Goal: Book appointment/travel/reservation

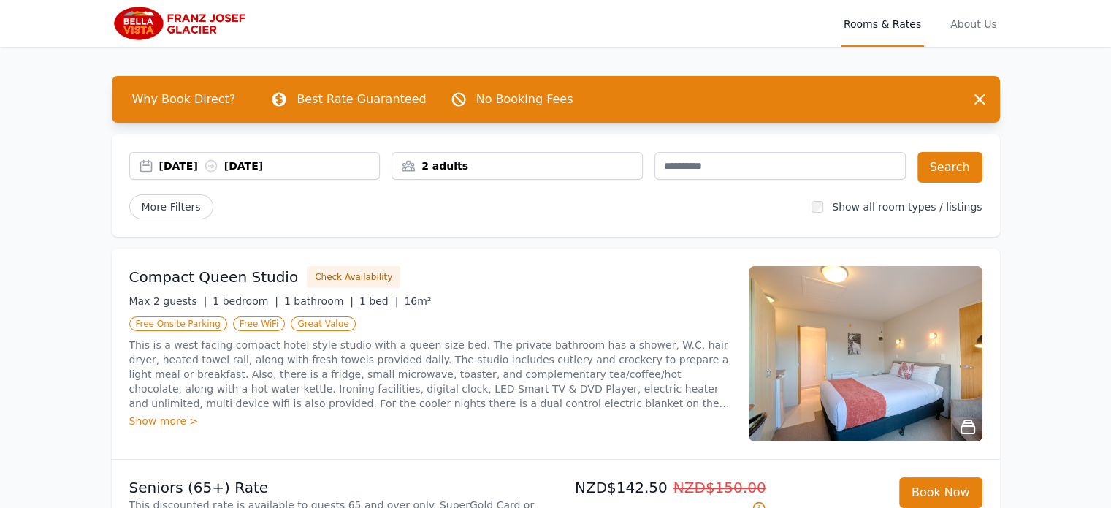
click at [218, 163] on icon at bounding box center [211, 166] width 15 height 15
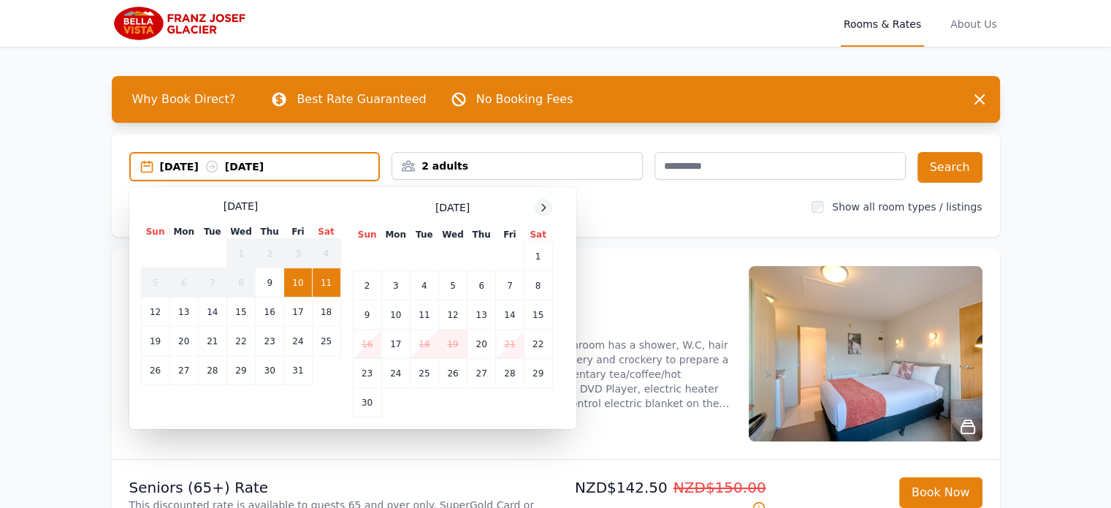
click at [546, 208] on icon at bounding box center [544, 208] width 12 height 12
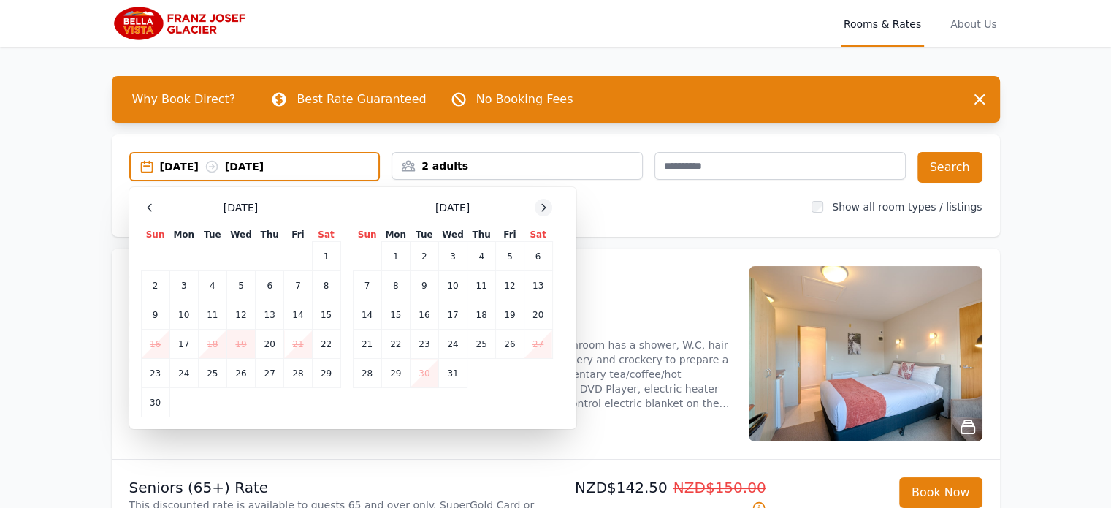
click at [546, 208] on icon at bounding box center [544, 208] width 12 height 12
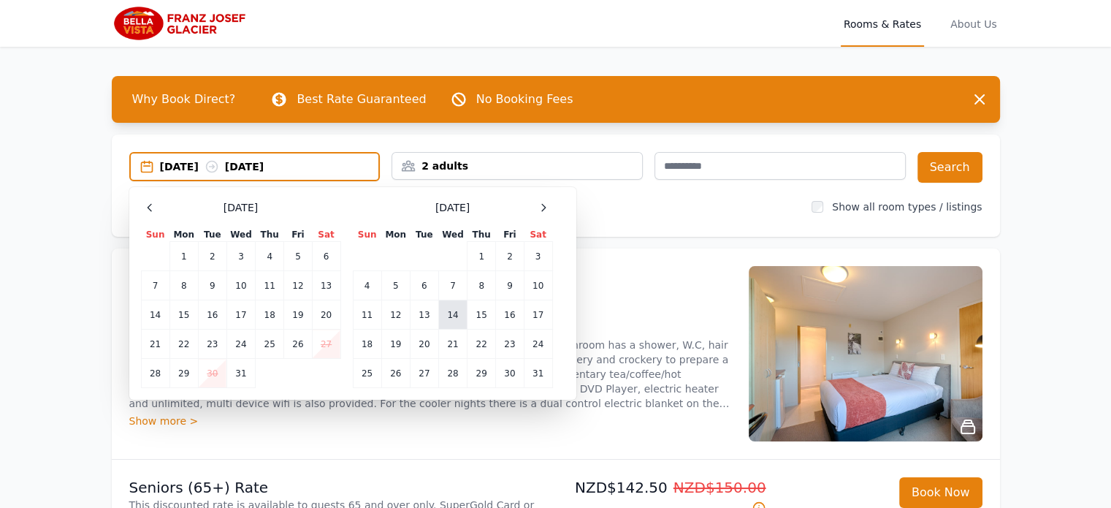
click at [453, 317] on td "14" at bounding box center [452, 314] width 28 height 29
click at [642, 197] on div "More Filters" at bounding box center [464, 206] width 671 height 25
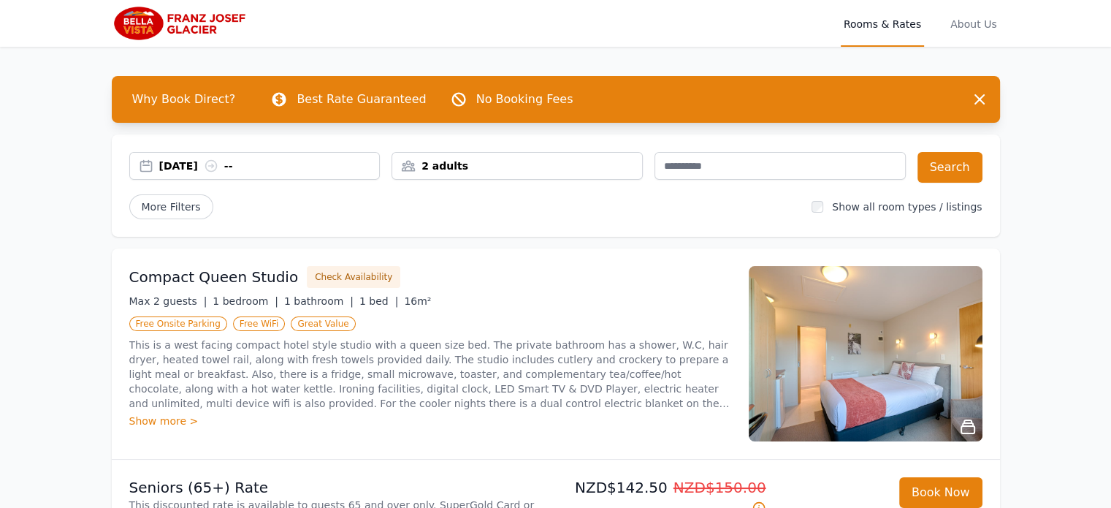
click at [218, 164] on icon at bounding box center [211, 166] width 15 height 15
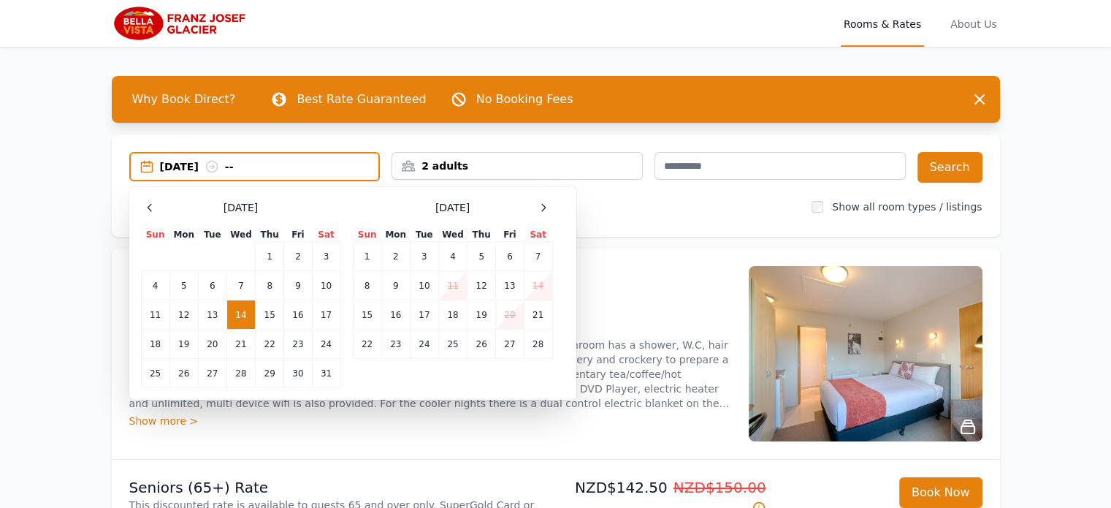
click at [219, 164] on icon at bounding box center [212, 166] width 15 height 15
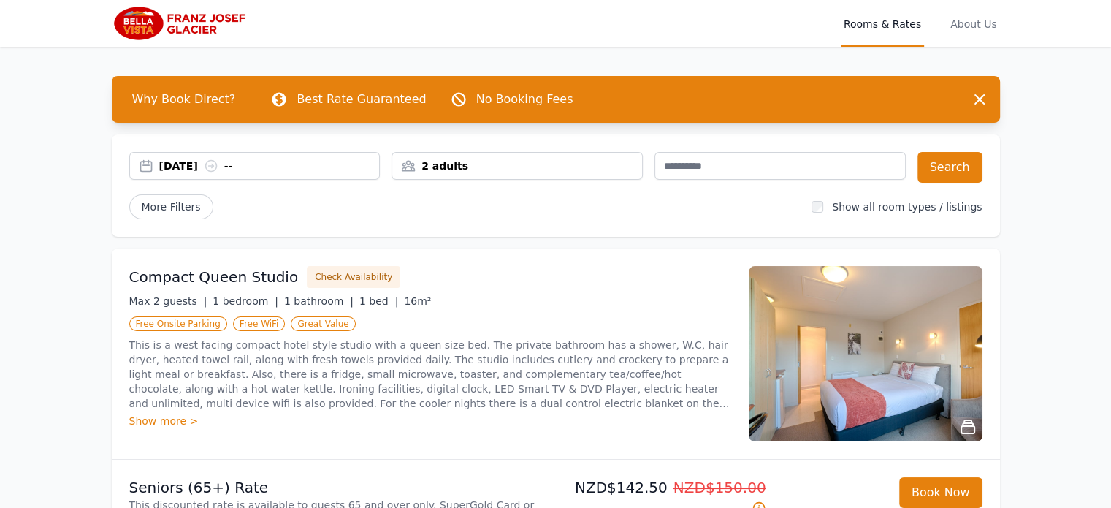
click at [218, 164] on icon at bounding box center [211, 166] width 15 height 15
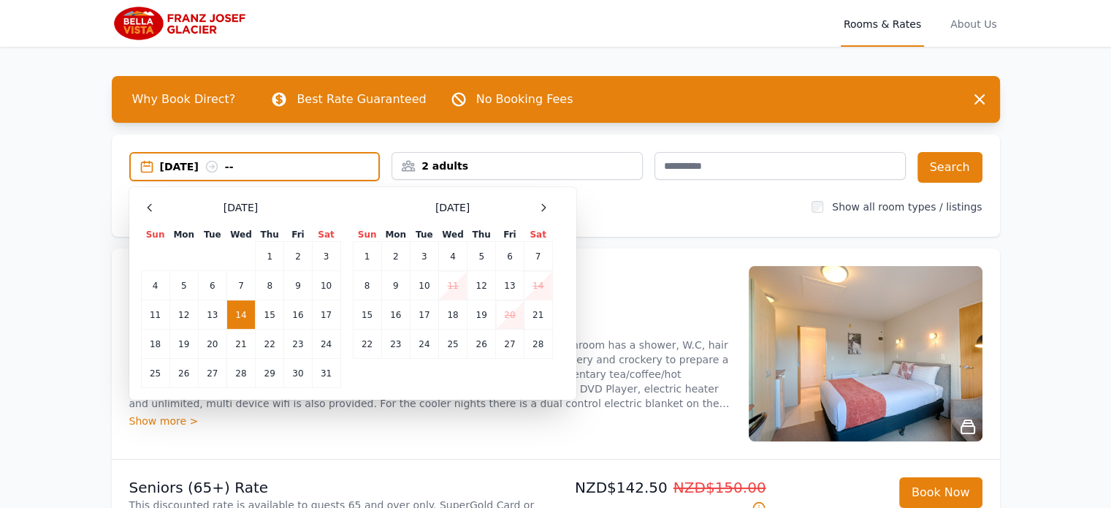
click at [219, 164] on icon at bounding box center [212, 166] width 15 height 15
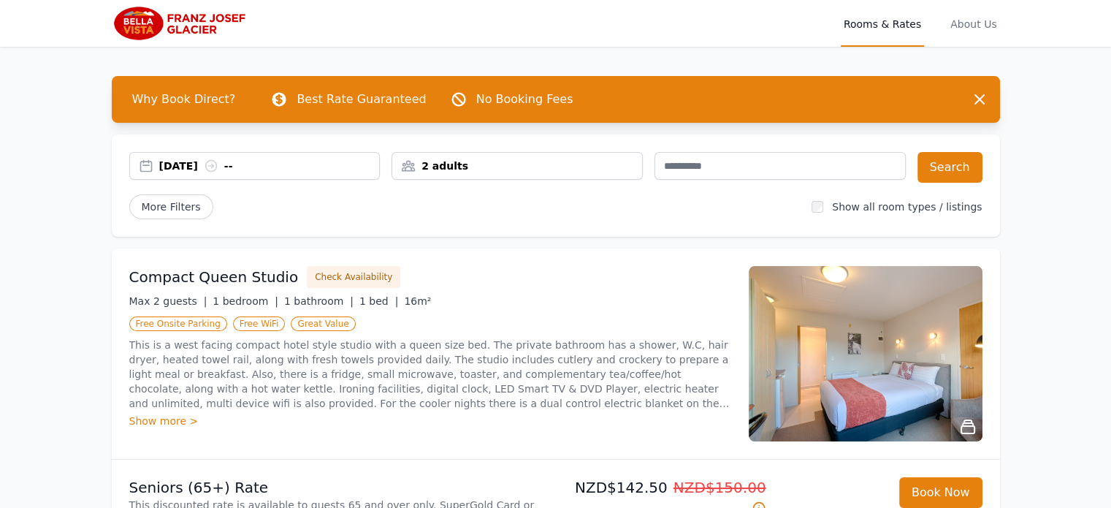
click at [218, 164] on icon at bounding box center [211, 166] width 15 height 15
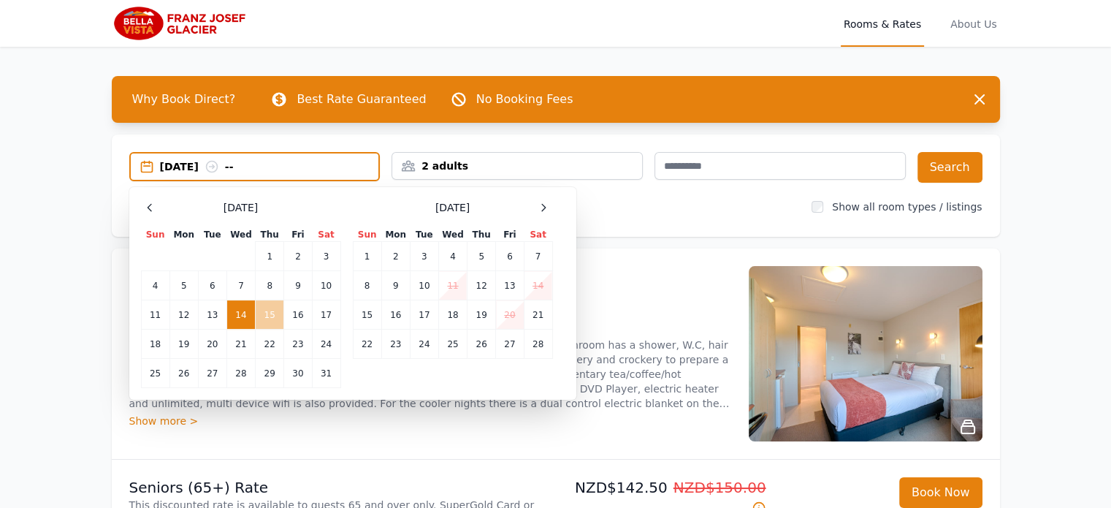
click at [267, 318] on td "15" at bounding box center [270, 314] width 28 height 29
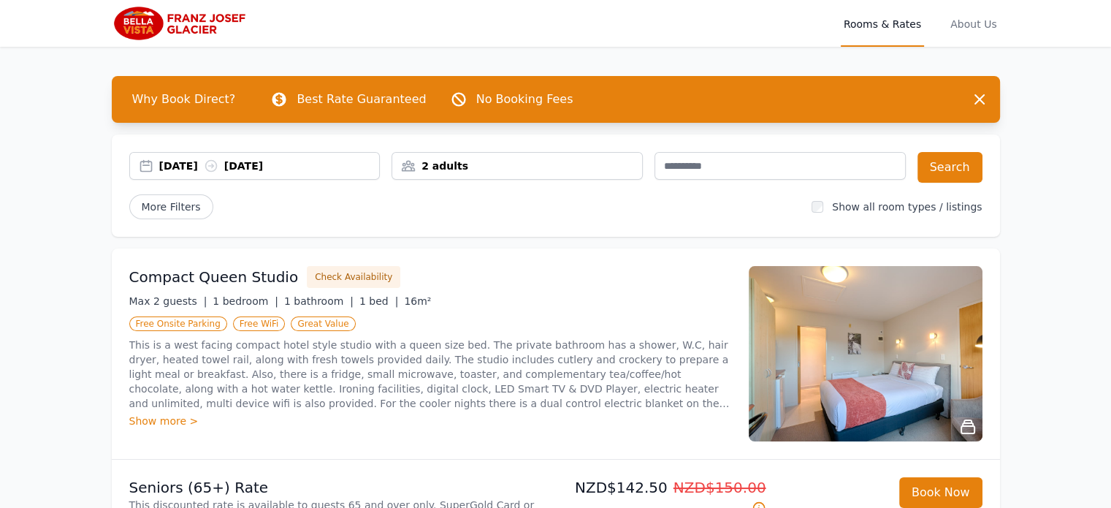
click at [144, 164] on div "[DATE] [DATE]" at bounding box center [255, 166] width 250 height 15
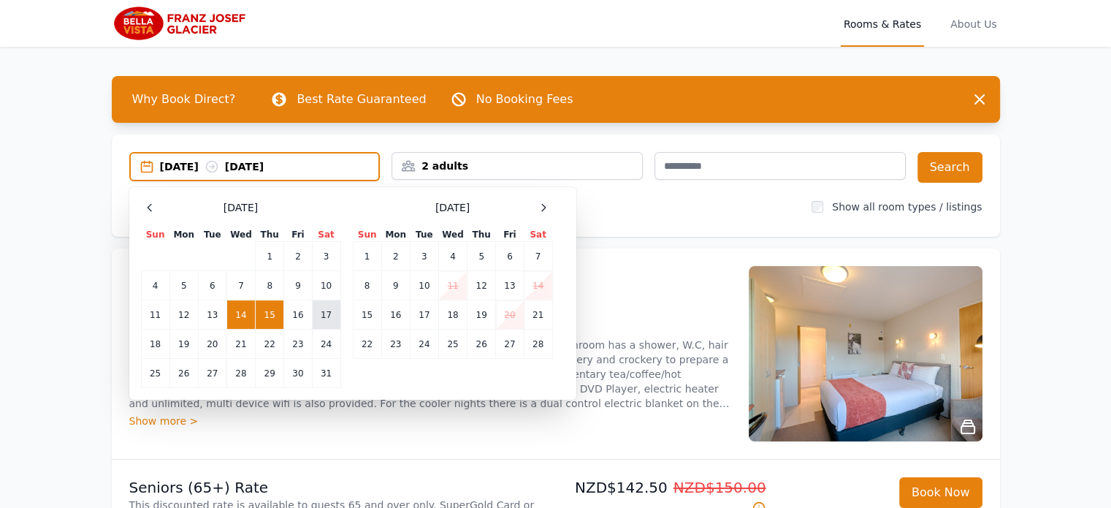
click at [328, 316] on td "17" at bounding box center [326, 314] width 28 height 29
click at [269, 318] on td "15" at bounding box center [270, 314] width 28 height 29
click at [219, 162] on icon at bounding box center [212, 166] width 15 height 15
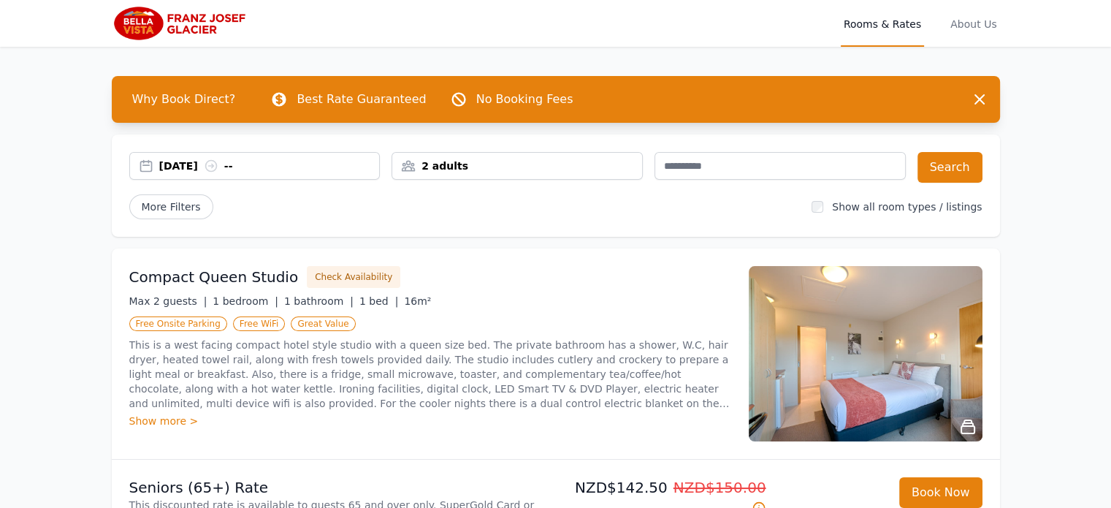
click at [218, 167] on icon at bounding box center [211, 166] width 15 height 15
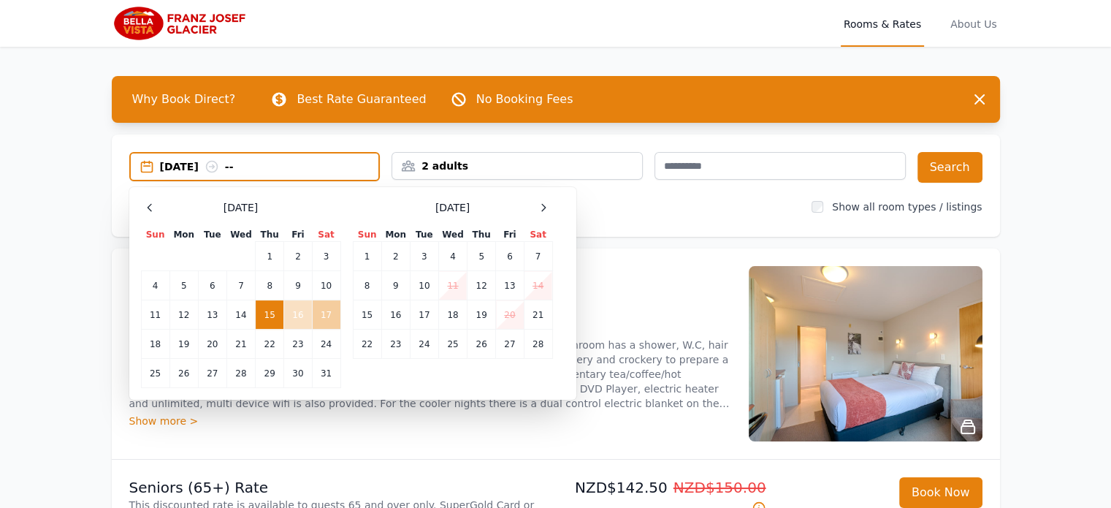
click at [327, 321] on td "17" at bounding box center [326, 314] width 28 height 29
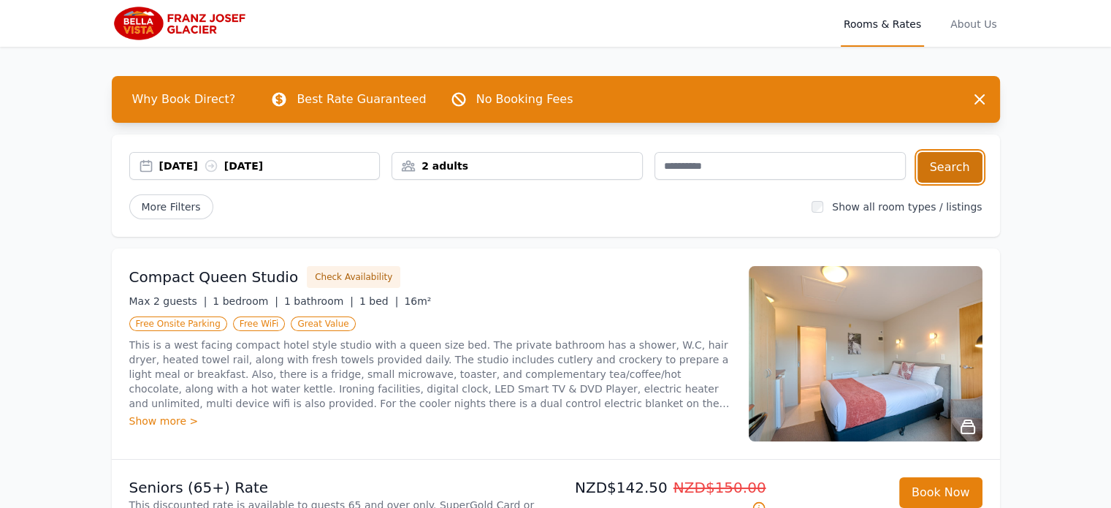
click at [951, 163] on button "Search" at bounding box center [949, 167] width 65 height 31
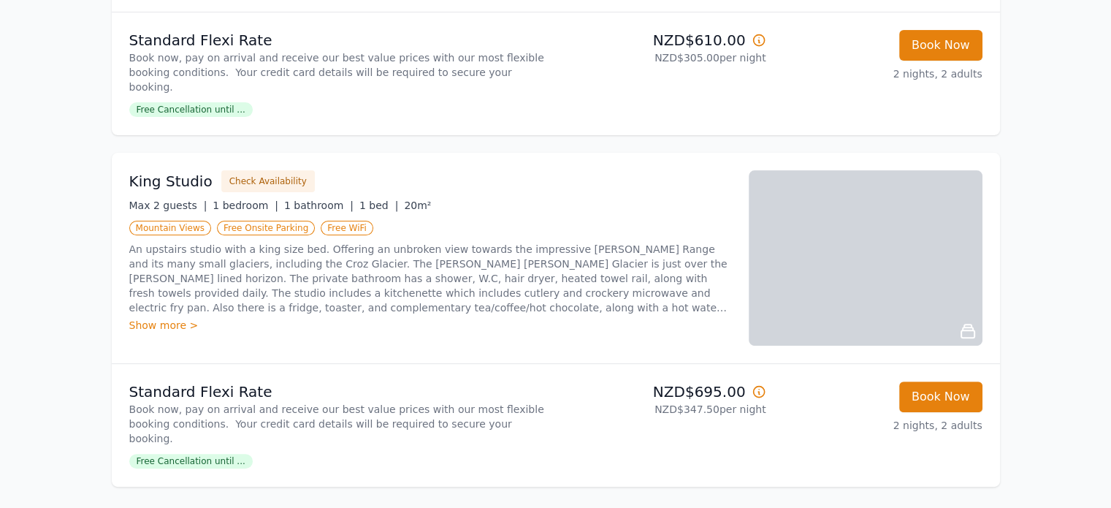
scroll to position [589, 0]
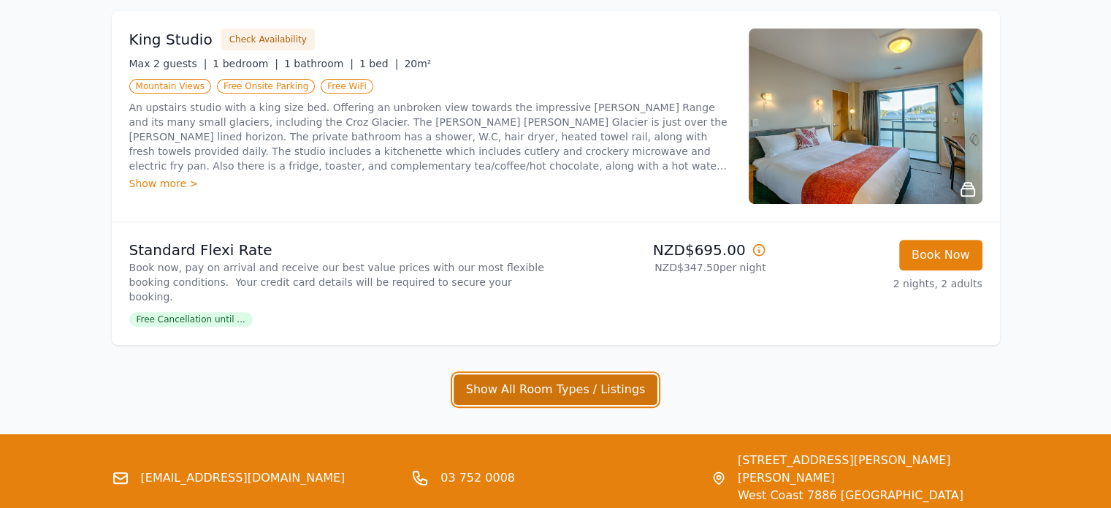
click at [531, 374] on button "Show All Room Types / Listings" at bounding box center [556, 389] width 205 height 31
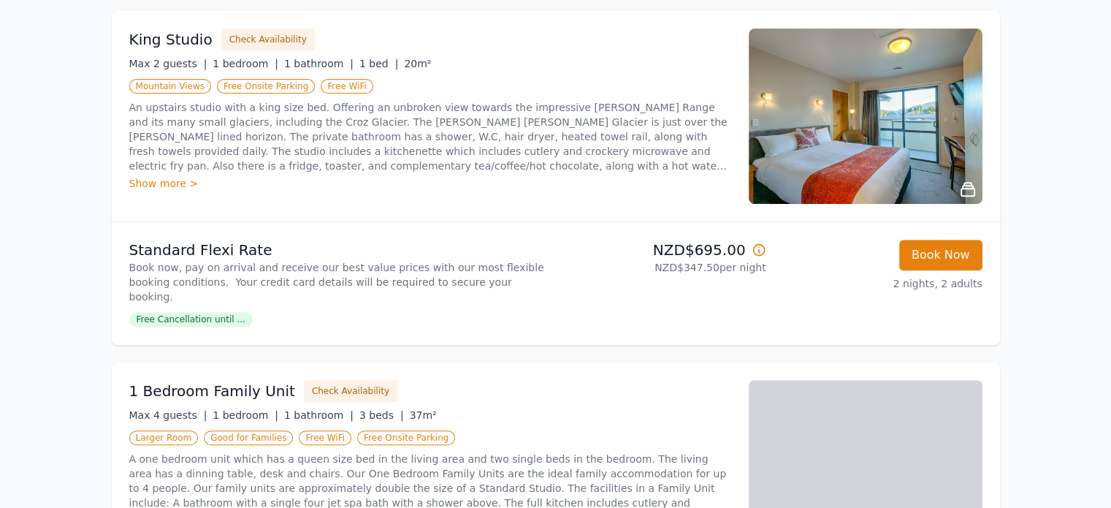
click at [1110, 204] on div "Open main menu Rooms & Rates About Us Why Book Direct? Best Rate Guaranteed No …" at bounding box center [555, 463] width 1111 height 2104
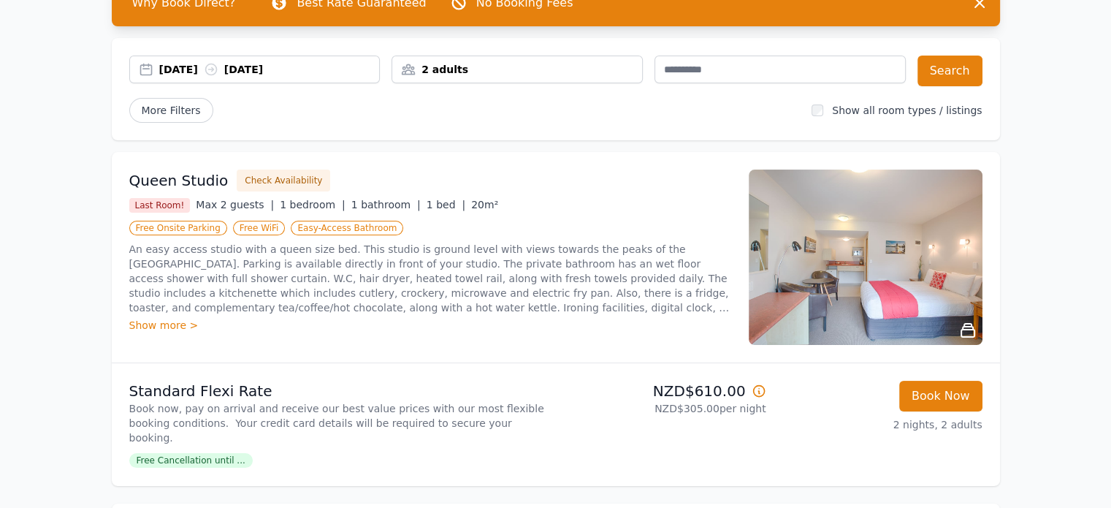
scroll to position [0, 0]
